Goal: Find specific page/section: Find specific page/section

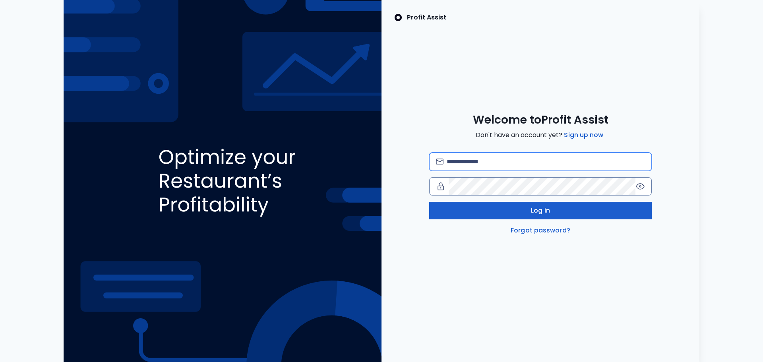
type input "**********"
click at [557, 212] on button "Log in" at bounding box center [540, 210] width 222 height 17
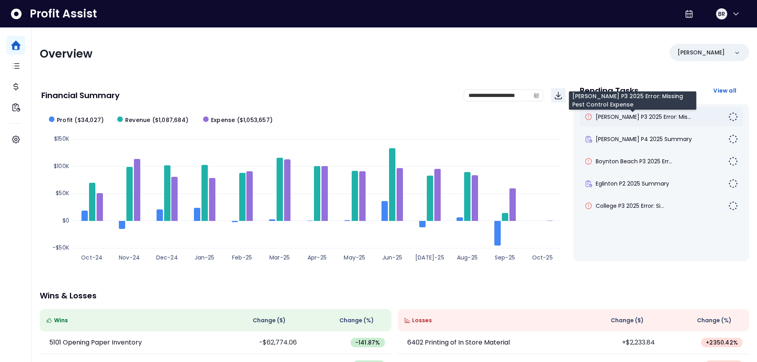
click at [621, 116] on span "[PERSON_NAME] P3 2025 Error: Mis..." at bounding box center [642, 117] width 95 height 8
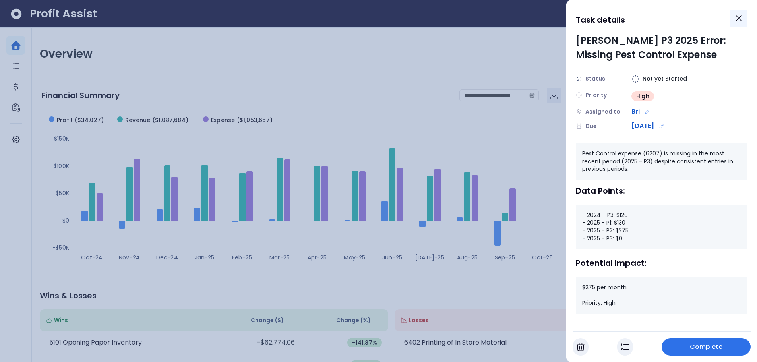
click at [741, 15] on icon "Close" at bounding box center [739, 19] width 10 height 10
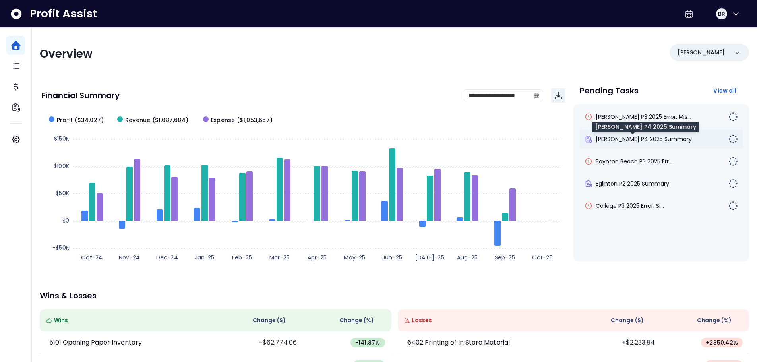
click at [653, 140] on span "[PERSON_NAME] P4 2025 Summary" at bounding box center [643, 139] width 96 height 8
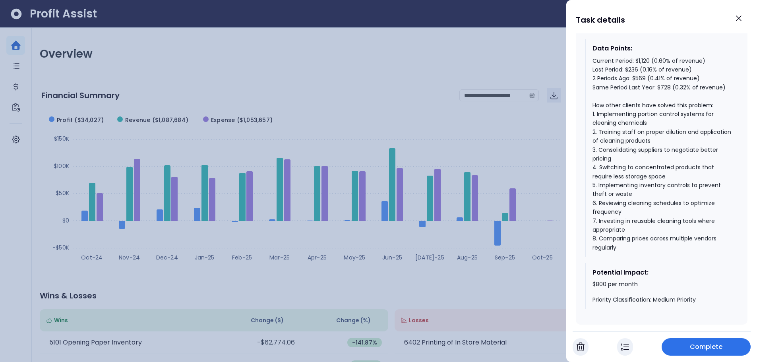
scroll to position [738, 0]
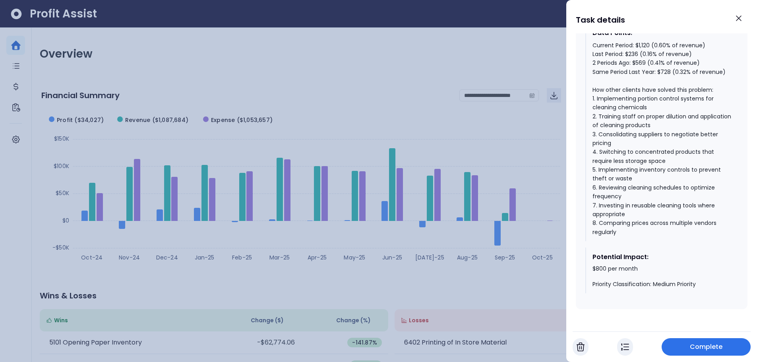
click at [491, 47] on div at bounding box center [378, 181] width 757 height 362
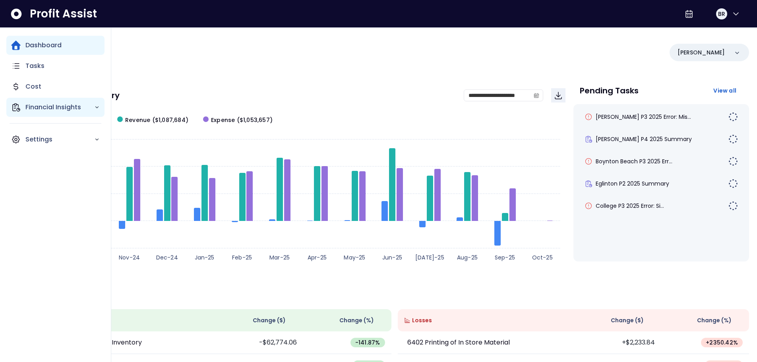
click at [19, 106] on icon "Main navigation" at bounding box center [16, 107] width 10 height 10
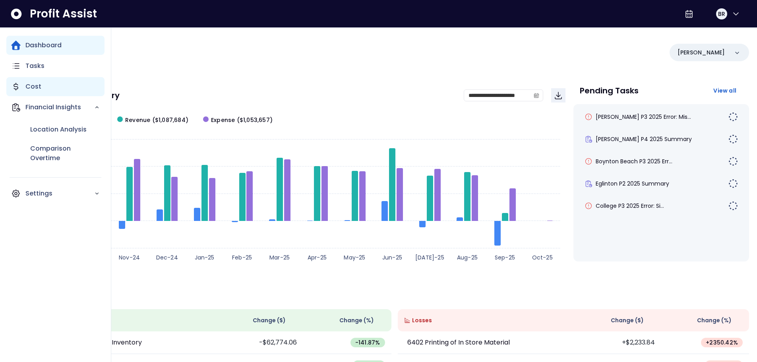
click at [40, 85] on p "Cost" at bounding box center [33, 87] width 16 height 10
